Goal: Information Seeking & Learning: Find specific fact

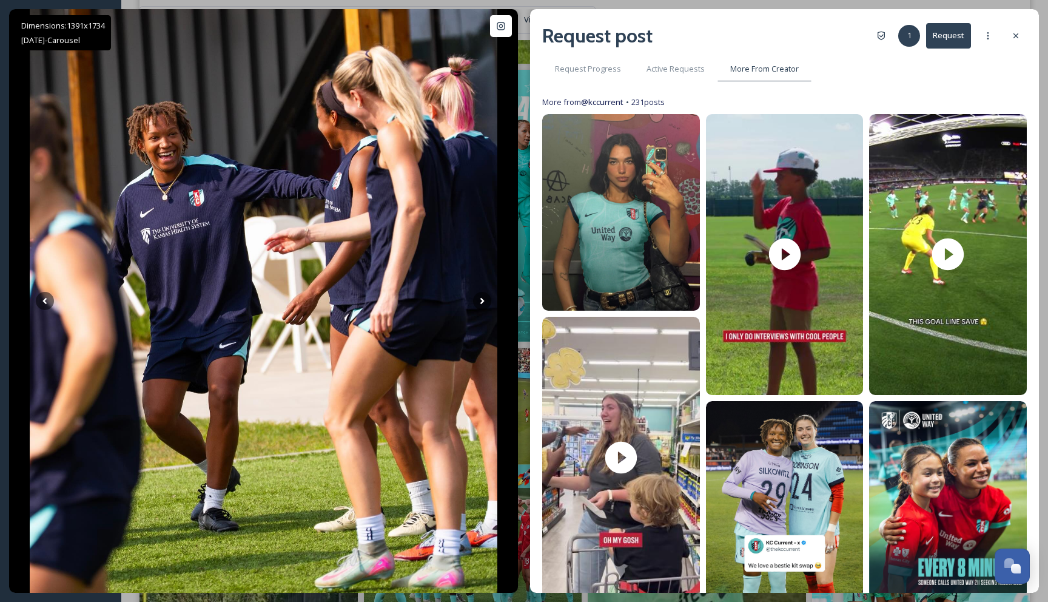
scroll to position [113, 0]
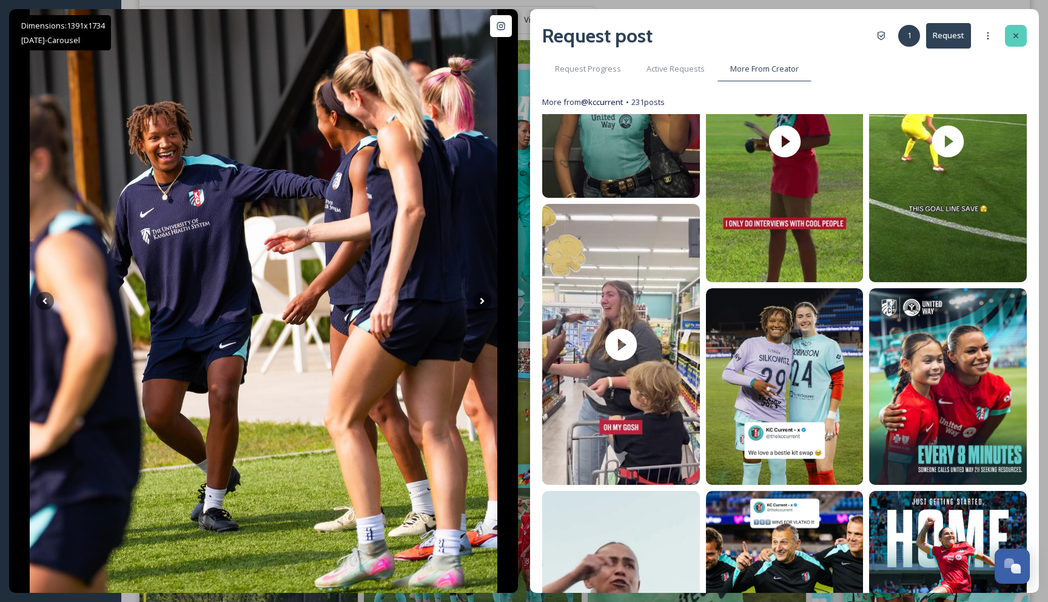
click at [1012, 33] on icon at bounding box center [1016, 36] width 10 height 10
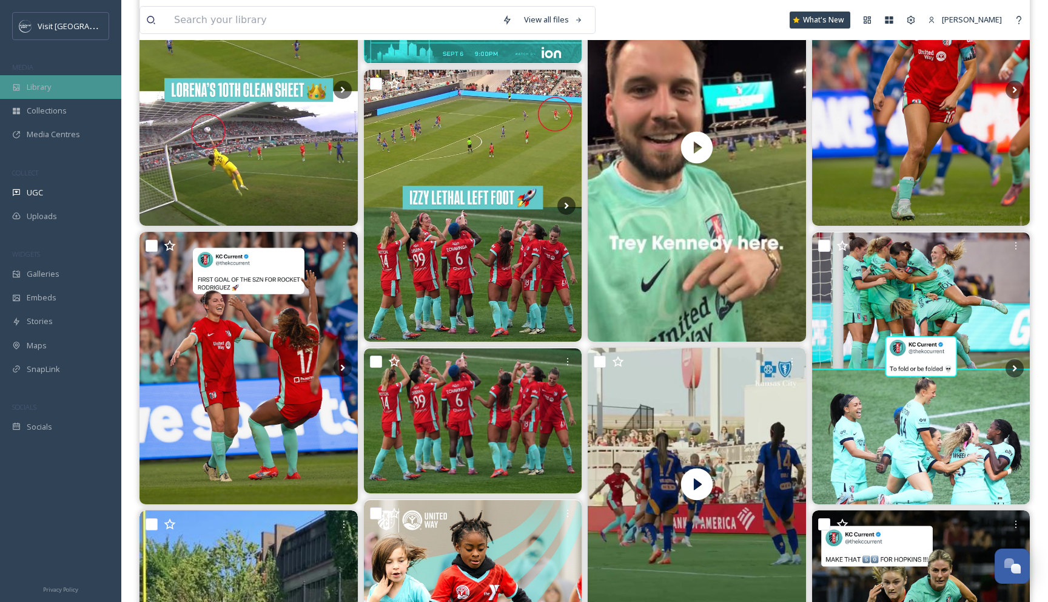
click at [61, 91] on div "Library" at bounding box center [60, 87] width 121 height 24
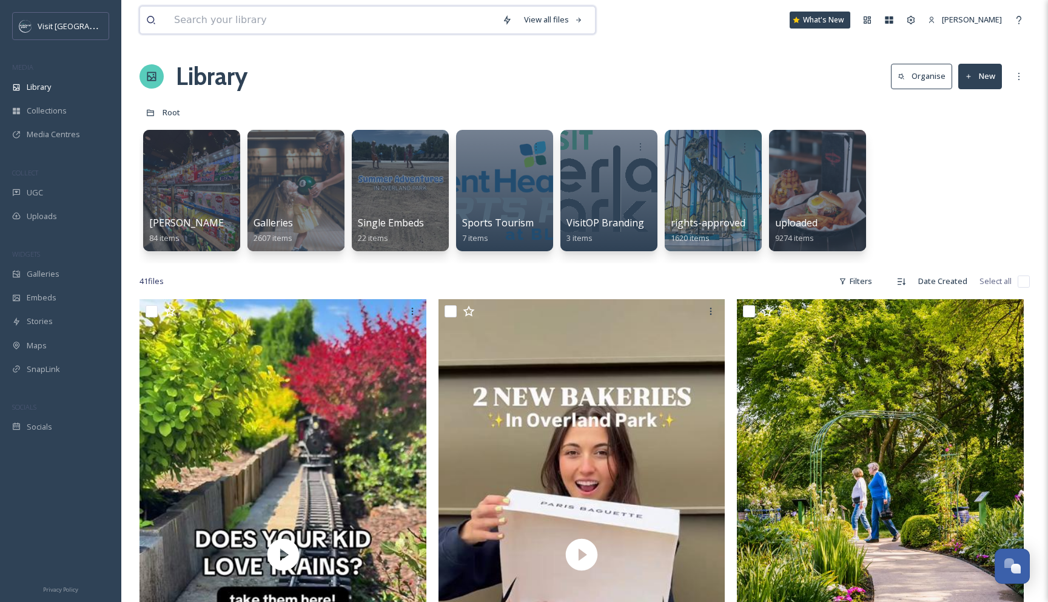
click at [226, 19] on input at bounding box center [332, 20] width 328 height 27
type input "[US_STATE][GEOGRAPHIC_DATA]"
type input "k"
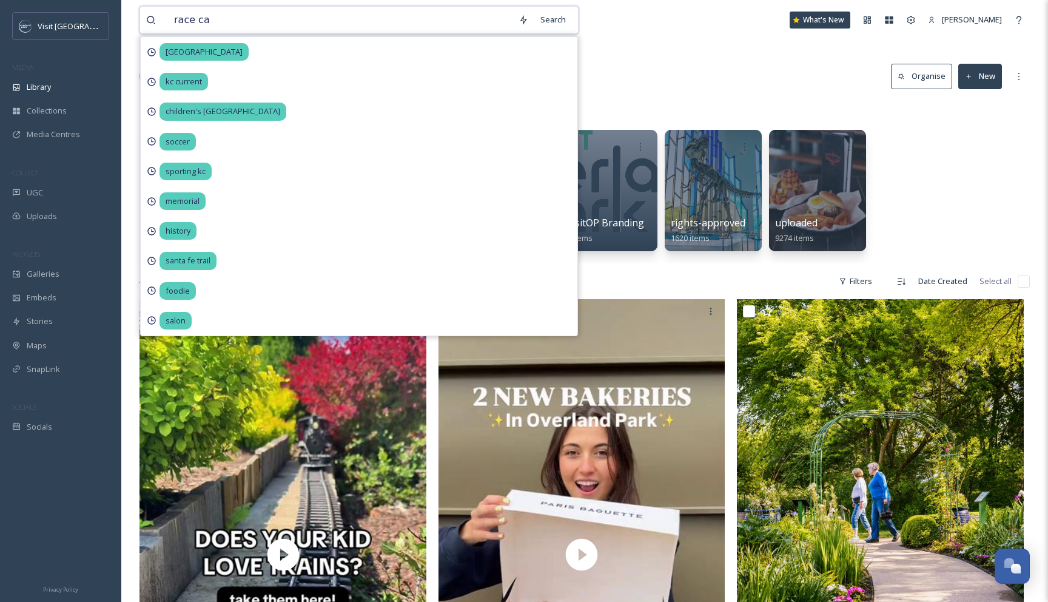
type input "race car"
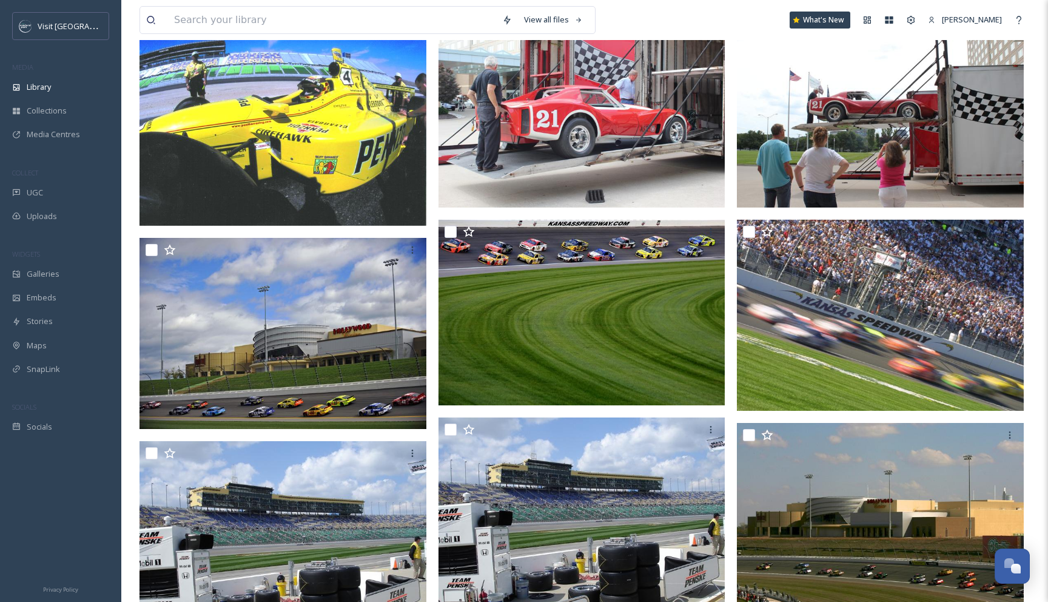
scroll to position [146, 0]
